Goal: Check status: Check status

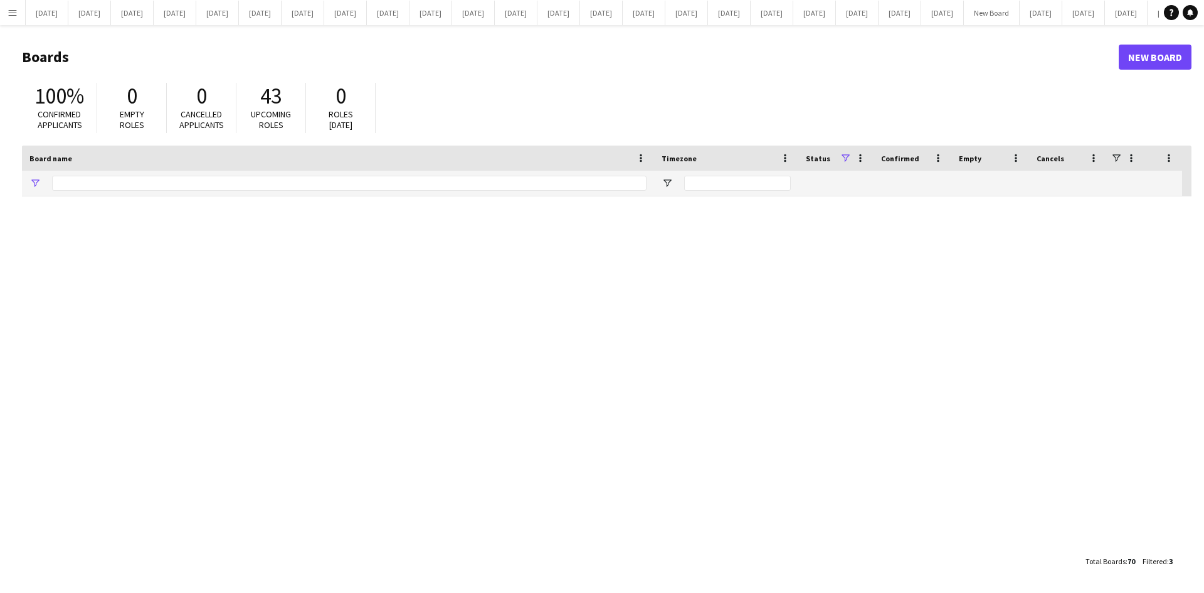
type input "*******"
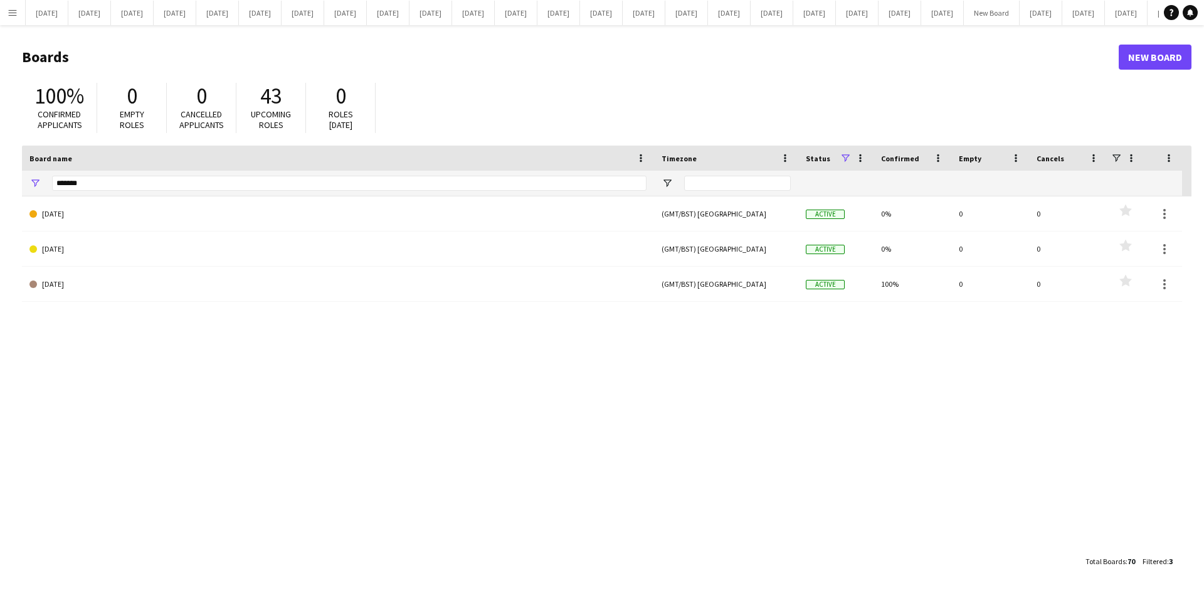
drag, startPoint x: 383, startPoint y: 411, endPoint x: 389, endPoint y: 408, distance: 6.8
click at [384, 411] on div "[DATE] (GMT/BST) [GEOGRAPHIC_DATA] Active 0% 0 0 Favourites [DATE] (GMT/BST) [G…" at bounding box center [606, 372] width 1169 height 352
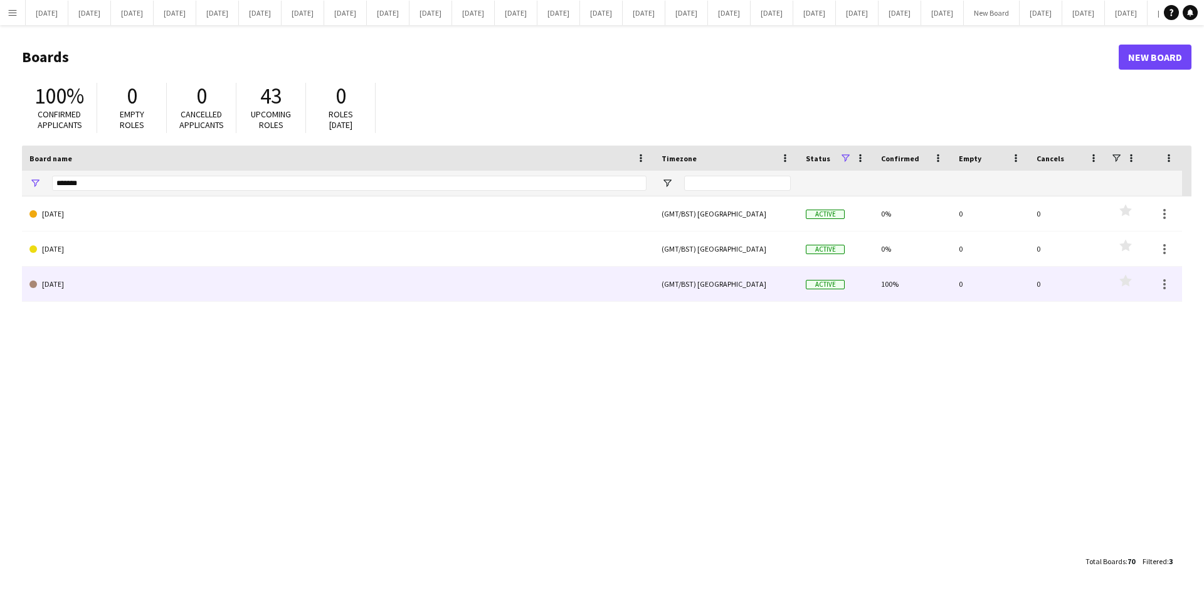
click at [284, 273] on link "[DATE]" at bounding box center [337, 283] width 617 height 35
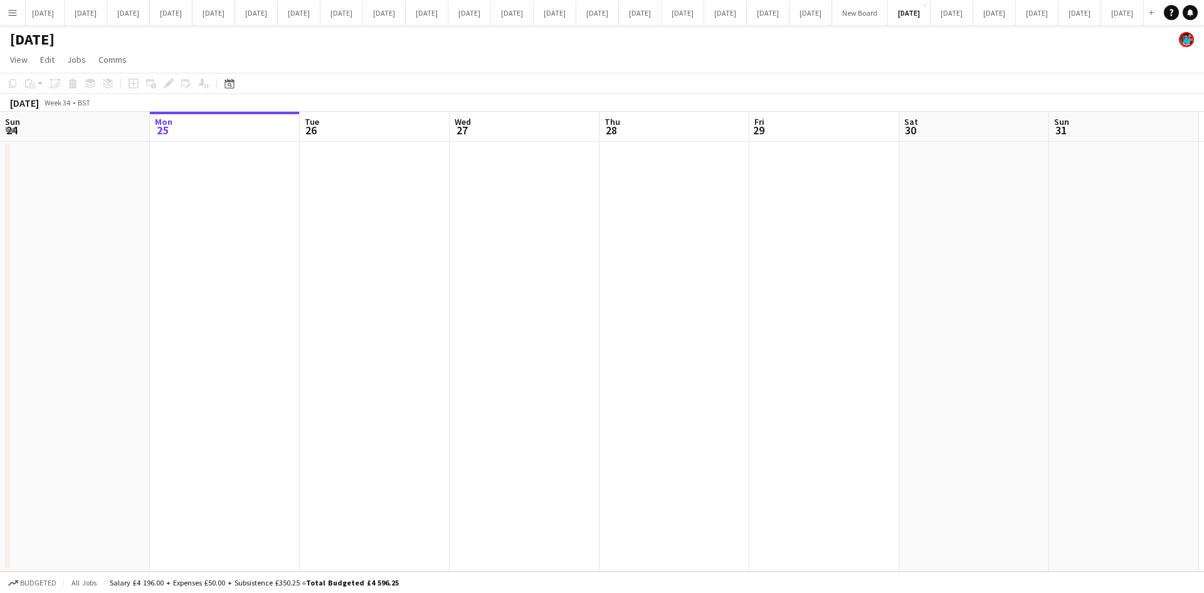
scroll to position [0, 306]
click at [24, 60] on span "View" at bounding box center [19, 59] width 18 height 11
click at [44, 181] on span "Date picker" at bounding box center [37, 176] width 43 height 11
click at [330, 130] on span "Next month" at bounding box center [331, 126] width 25 height 25
click at [329, 131] on span "Next month" at bounding box center [331, 126] width 25 height 25
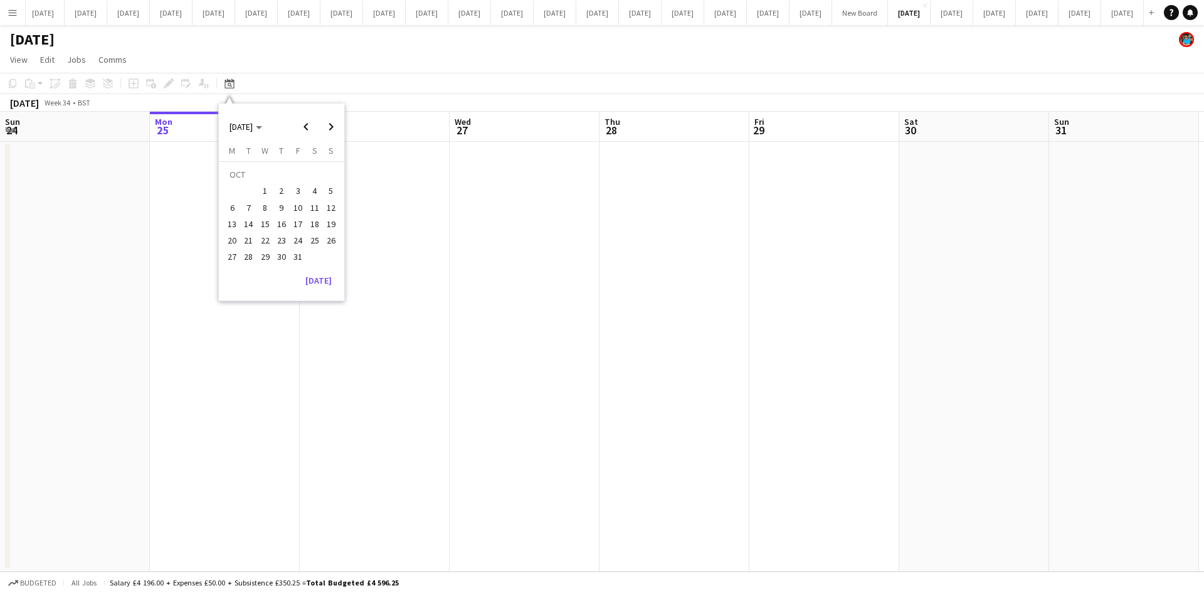
click at [267, 222] on span "15" at bounding box center [265, 223] width 15 height 15
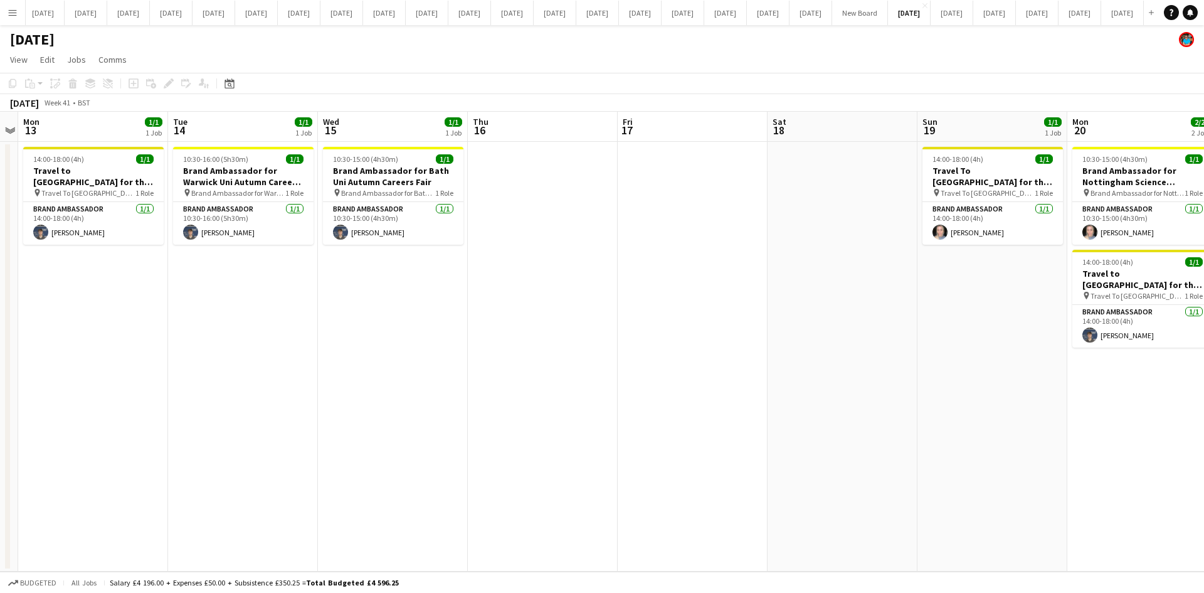
click at [534, 368] on app-date-cell at bounding box center [543, 357] width 150 height 430
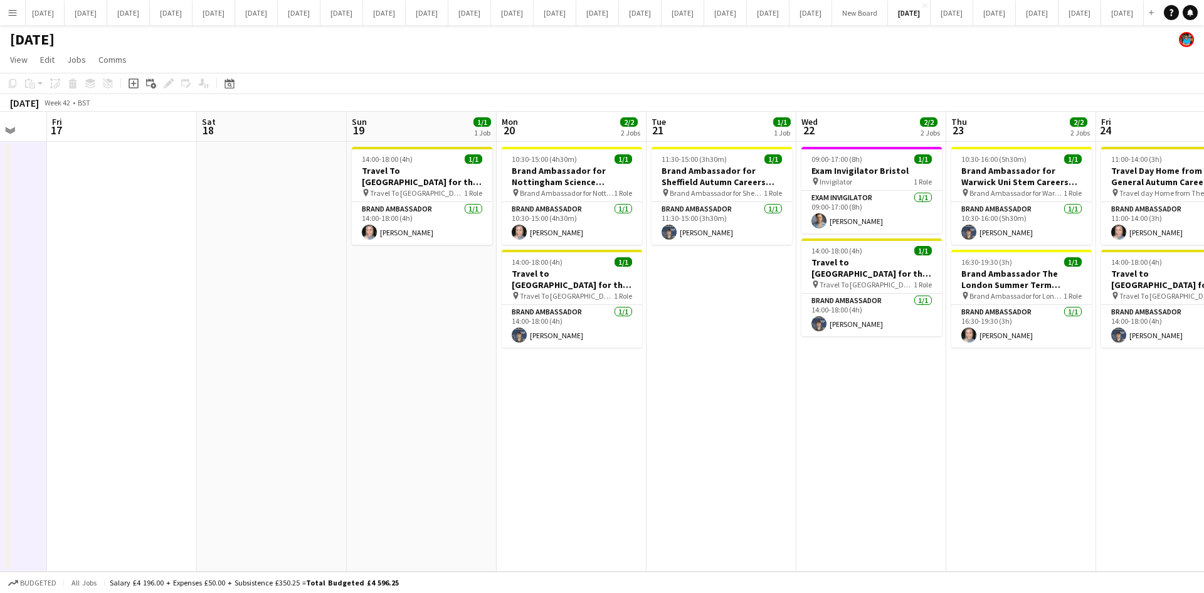
scroll to position [0, 459]
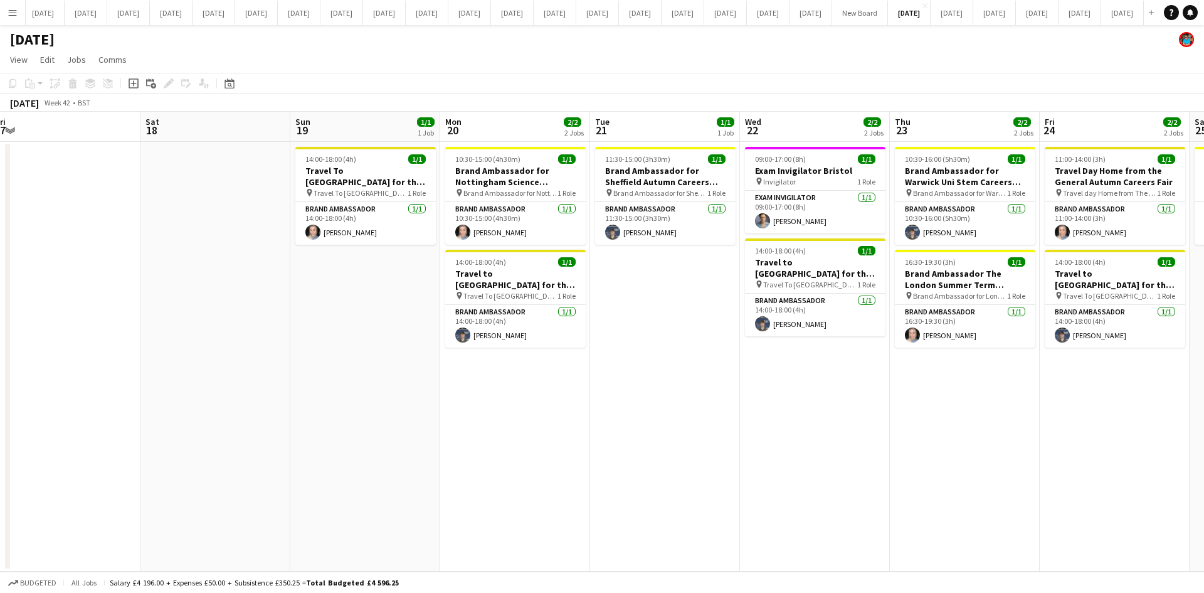
click at [468, 452] on app-date-cell "10:30-15:00 (4h30m) 1/1 Brand Ambassador for Nottingham Science Engineering & T…" at bounding box center [515, 357] width 150 height 430
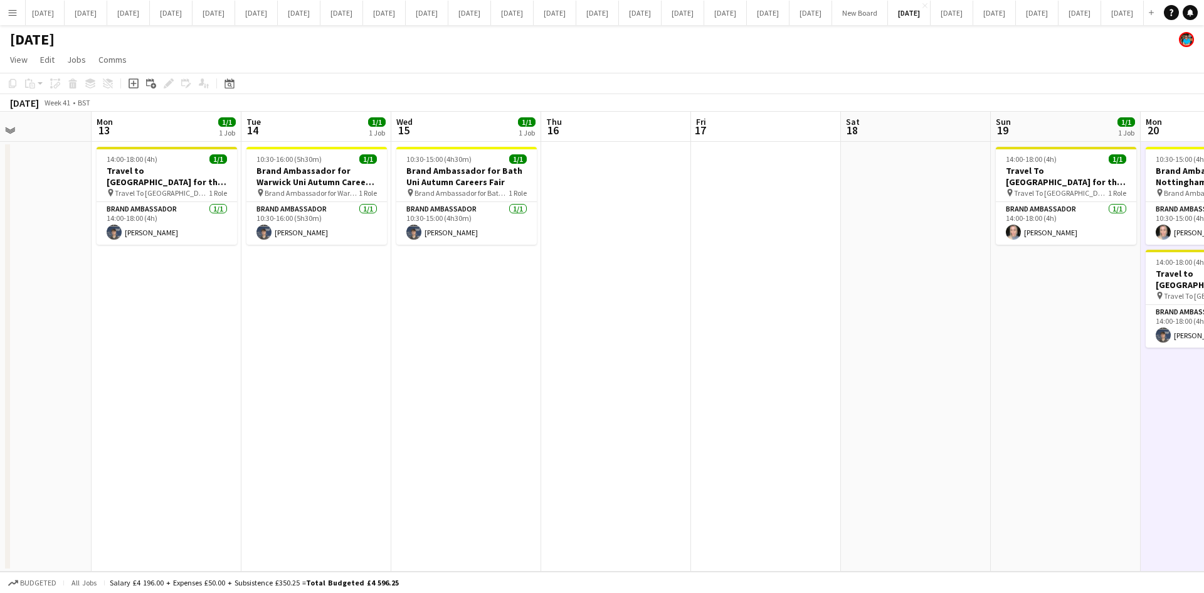
scroll to position [0, 356]
click at [660, 360] on app-date-cell at bounding box center [618, 357] width 150 height 430
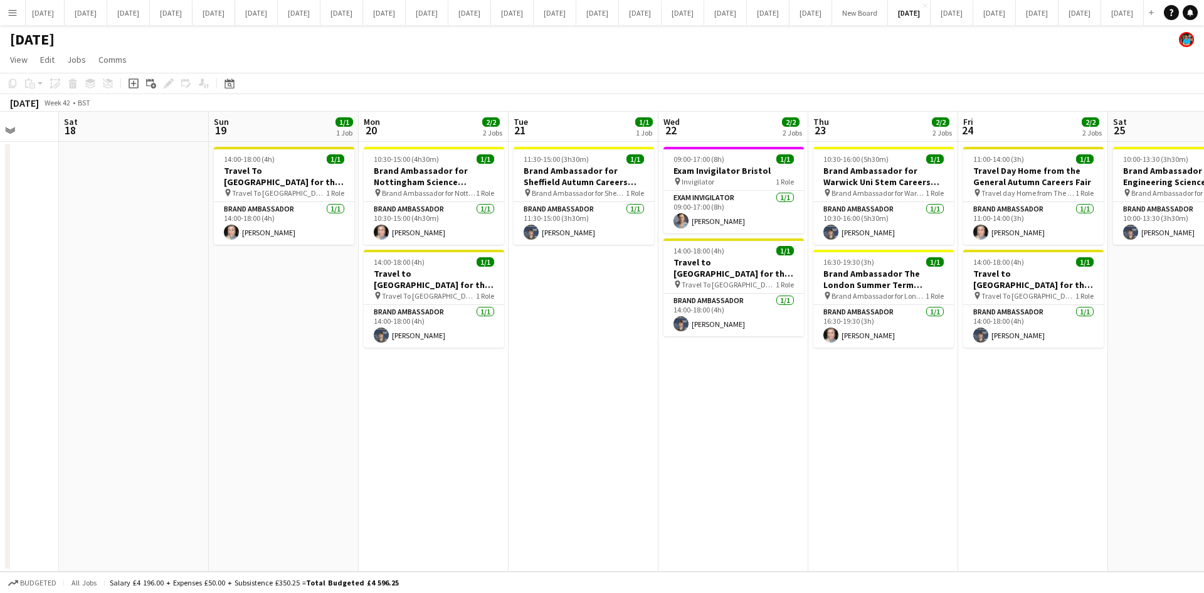
scroll to position [0, 409]
